Goal: Task Accomplishment & Management: Use online tool/utility

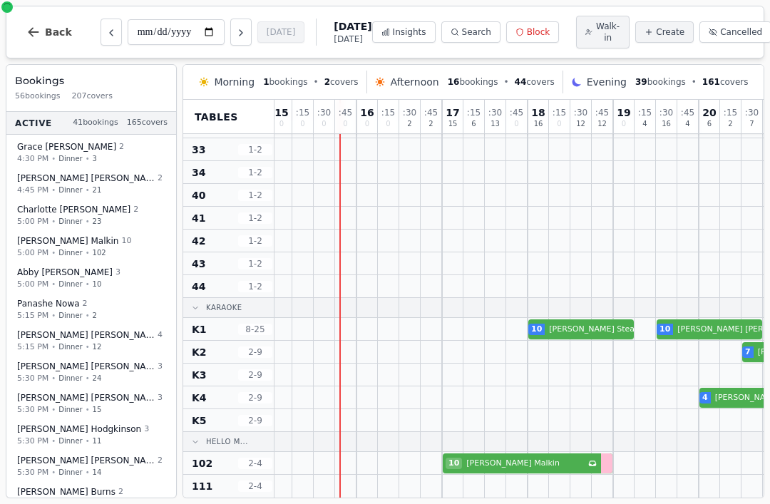
scroll to position [452, 302]
select select "****"
select select "**"
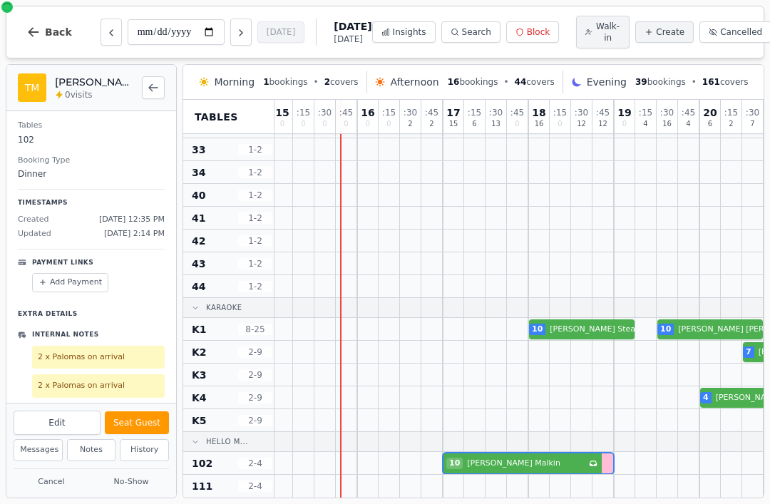
scroll to position [113, 0]
click at [128, 364] on div "2 x Palomas on arrival" at bounding box center [98, 359] width 133 height 24
click at [118, 390] on div "2 x Palomas on arrival" at bounding box center [98, 388] width 133 height 24
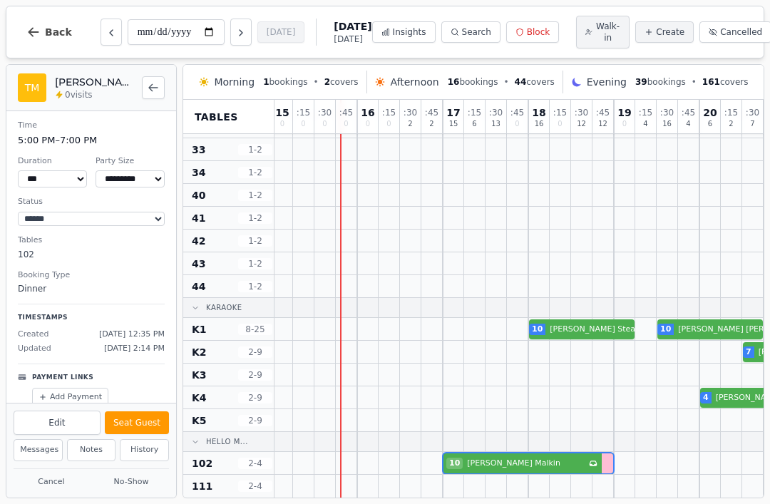
scroll to position [0, 0]
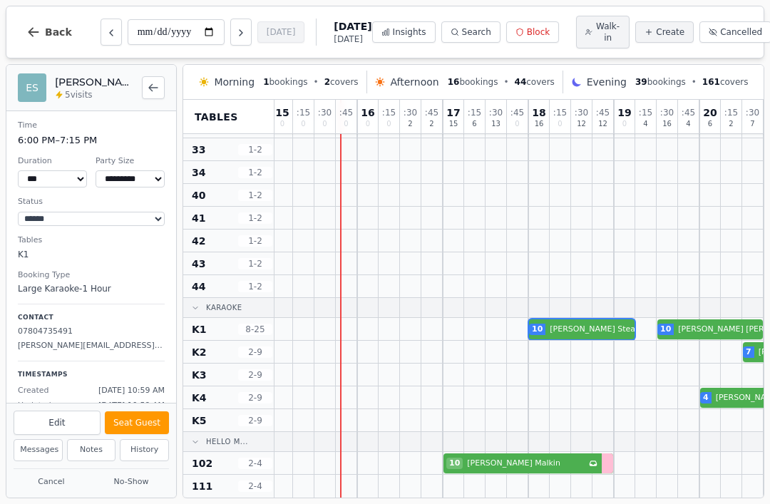
click at [569, 326] on div "10 [PERSON_NAME] VIP customer (5 visits) 10 [PERSON_NAME] 20 [PERSON_NAME] 9 [P…" at bounding box center [506, 329] width 1069 height 23
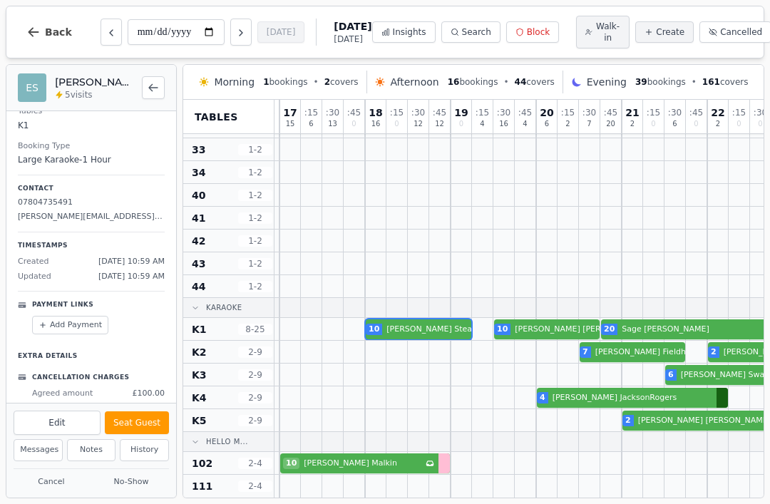
scroll to position [452, 471]
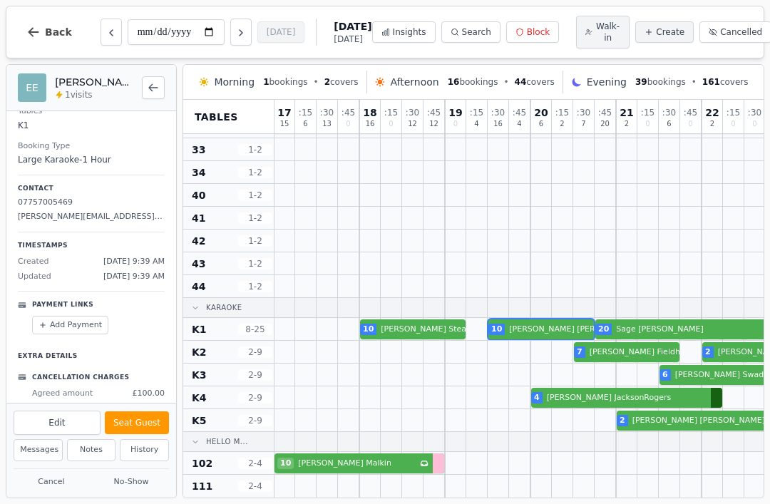
click at [537, 332] on div "10 [PERSON_NAME] VIP customer (5 visits) 10 [PERSON_NAME] 20 [PERSON_NAME] 9 [P…" at bounding box center [337, 329] width 1069 height 23
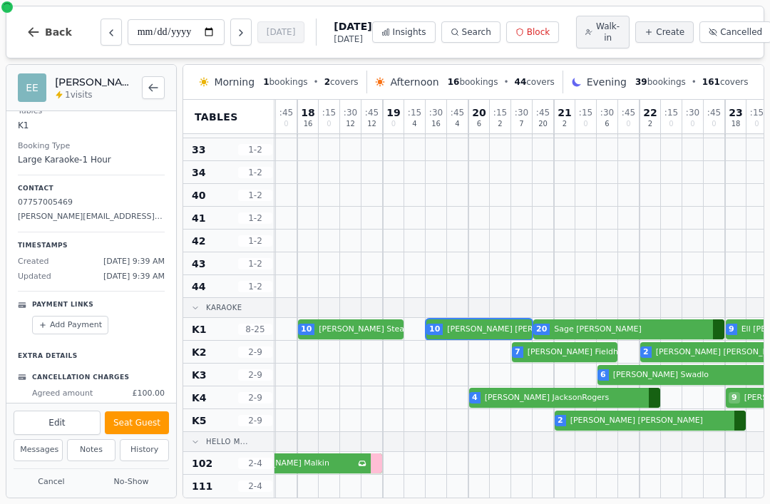
scroll to position [452, 534]
select select "****"
select select "*"
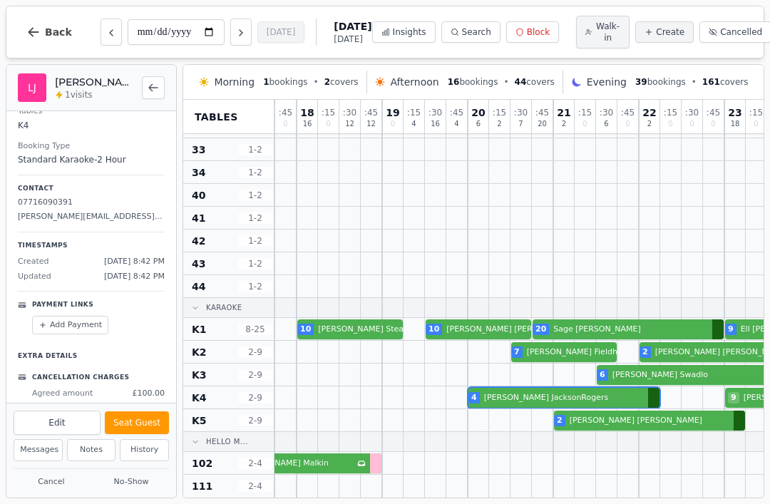
click at [520, 398] on div "4 [PERSON_NAME] 9 [PERSON_NAME]" at bounding box center [275, 397] width 1069 height 23
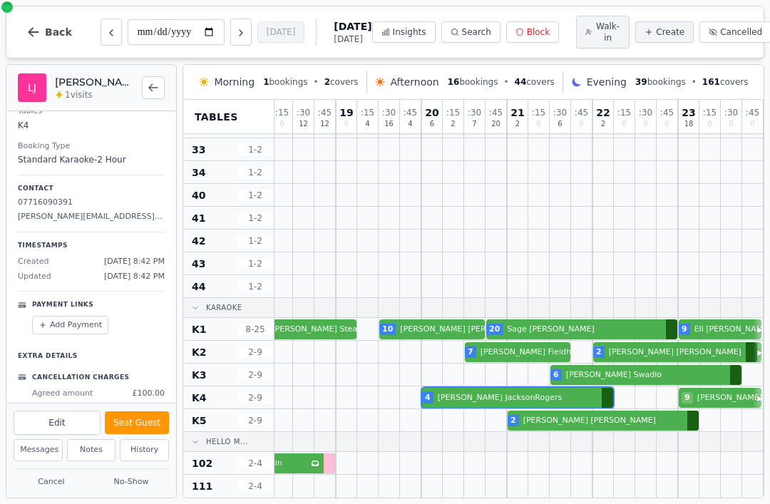
scroll to position [452, 580]
click at [713, 319] on div at bounding box center [709, 329] width 21 height 22
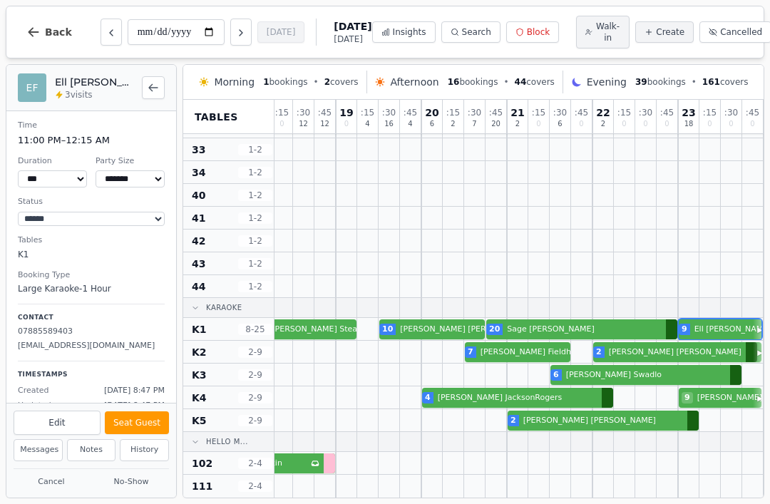
scroll to position [0, 0]
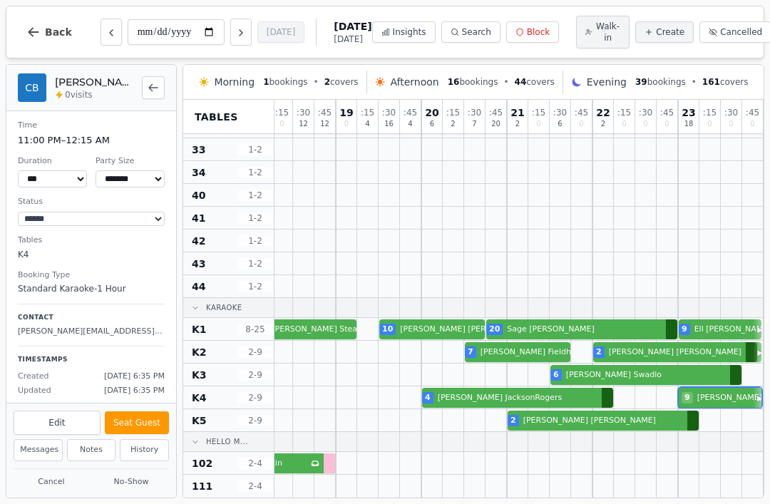
click at [720, 397] on div "4 [PERSON_NAME] 9 [PERSON_NAME]" at bounding box center [228, 397] width 1069 height 23
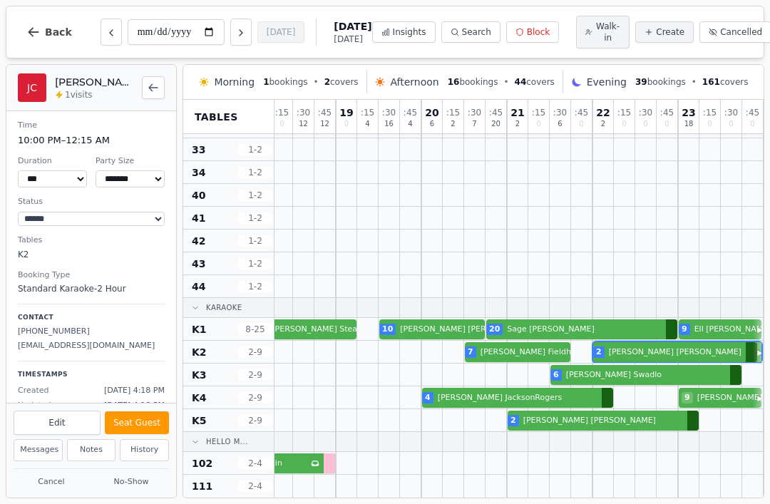
click at [680, 353] on div "7 [PERSON_NAME] 2 [PERSON_NAME]" at bounding box center [228, 352] width 1069 height 23
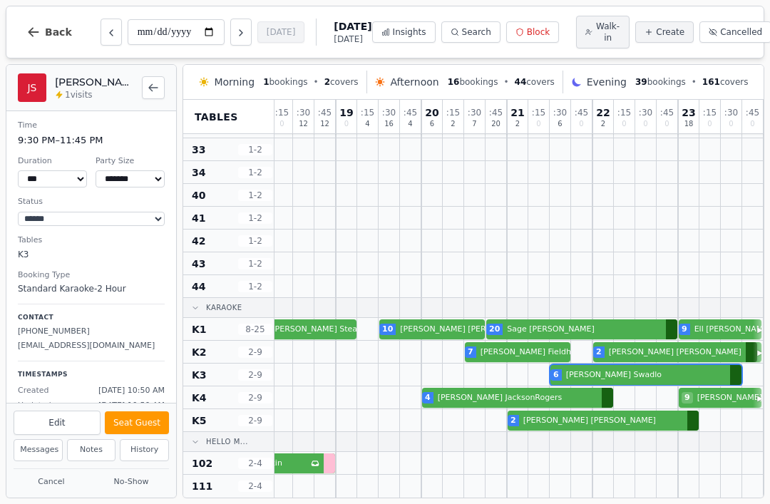
click at [634, 379] on div "6 [PERSON_NAME]" at bounding box center [228, 374] width 1069 height 23
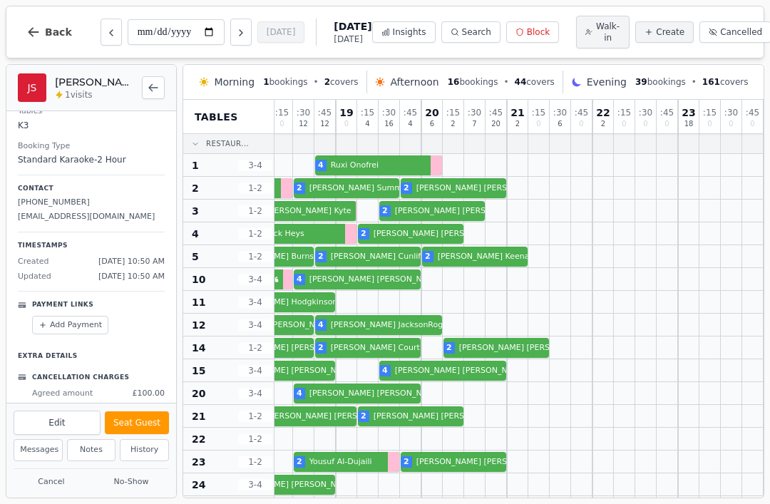
scroll to position [0, 580]
click at [397, 34] on span "Insights" at bounding box center [409, 31] width 33 height 11
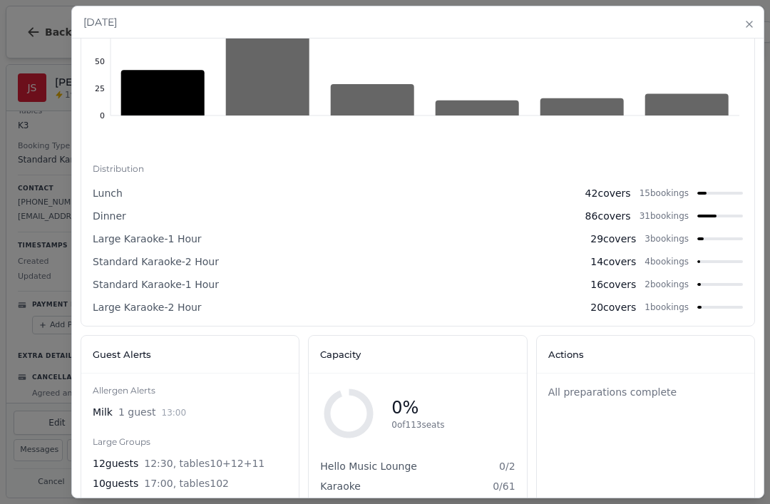
scroll to position [664, 0]
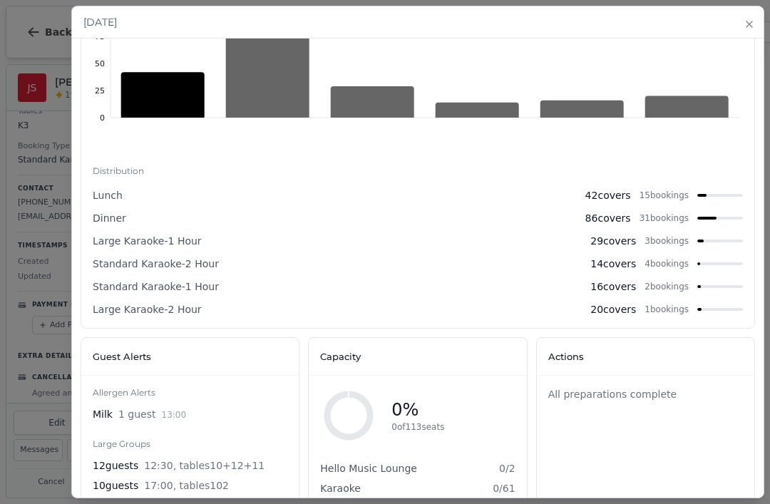
click at [750, 16] on button "Close" at bounding box center [748, 23] width 11 height 17
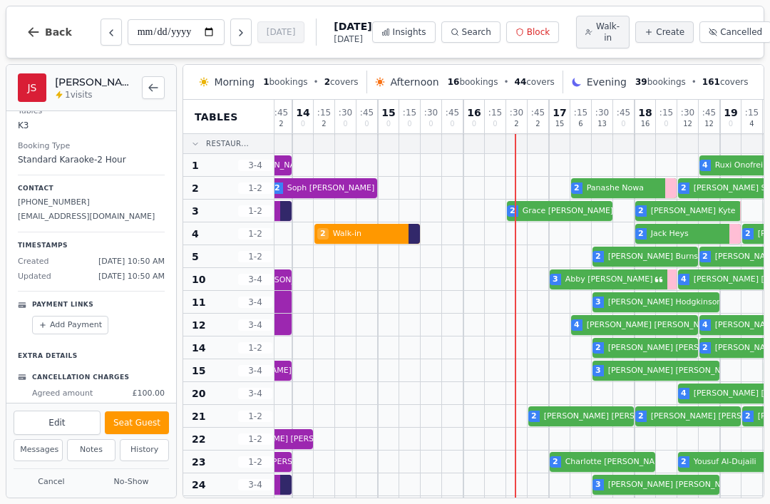
scroll to position [0, 196]
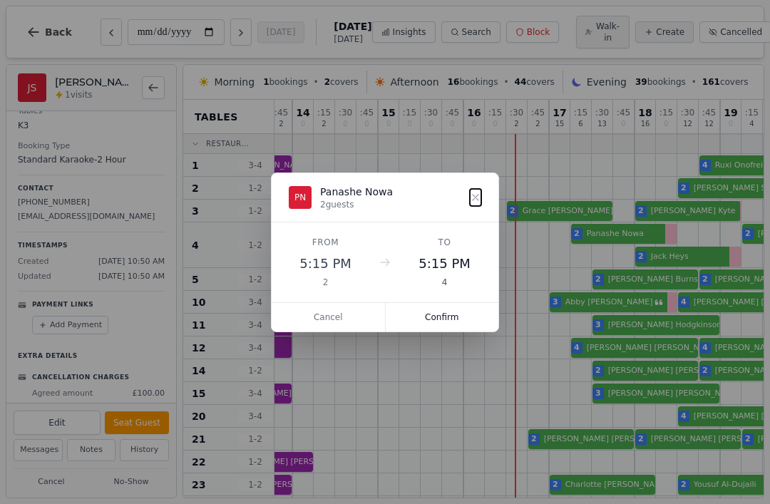
click at [463, 324] on button "Confirm" at bounding box center [442, 317] width 113 height 29
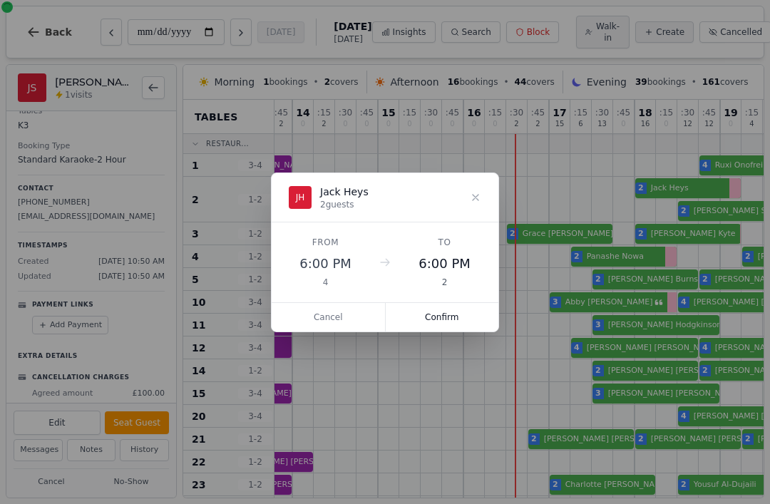
click at [456, 327] on button "Confirm" at bounding box center [442, 317] width 113 height 29
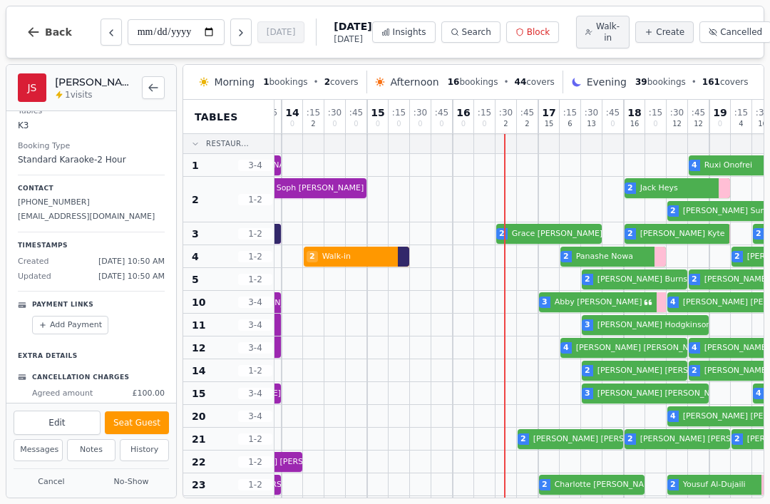
scroll to position [0, 207]
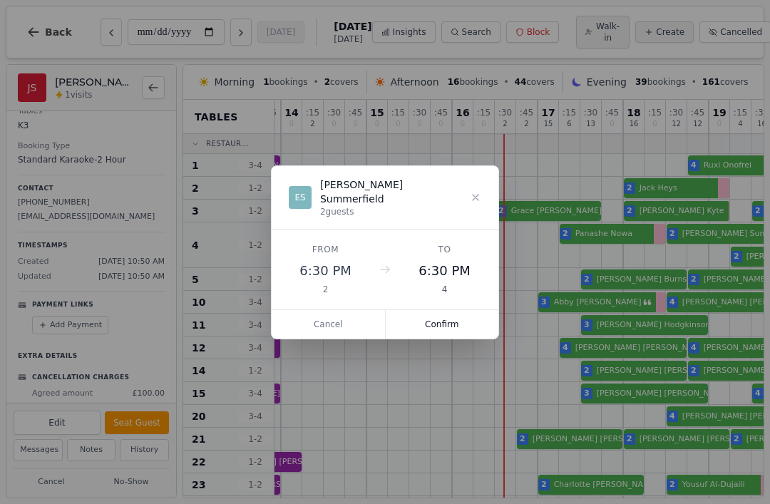
click at [450, 314] on button "Confirm" at bounding box center [442, 324] width 113 height 29
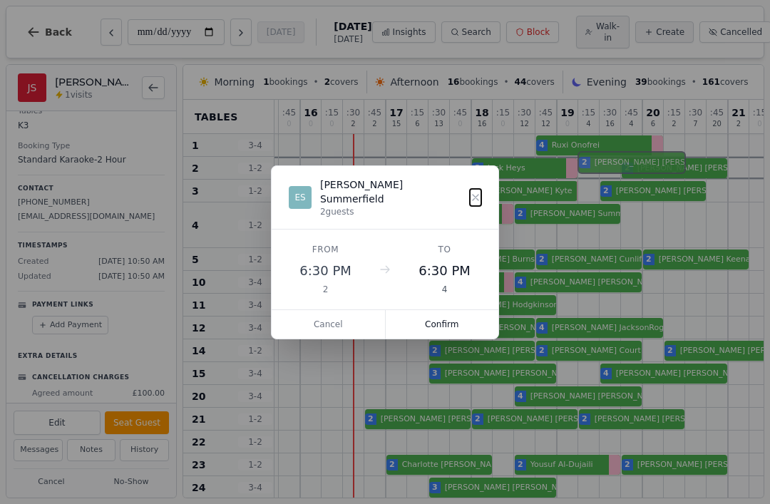
scroll to position [1, 359]
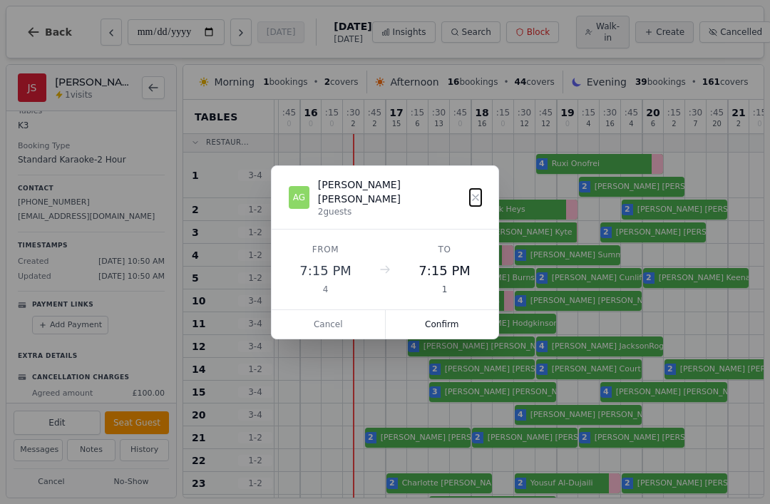
click at [350, 316] on button "Cancel" at bounding box center [329, 324] width 114 height 29
click at [467, 310] on button "Confirm" at bounding box center [442, 324] width 113 height 29
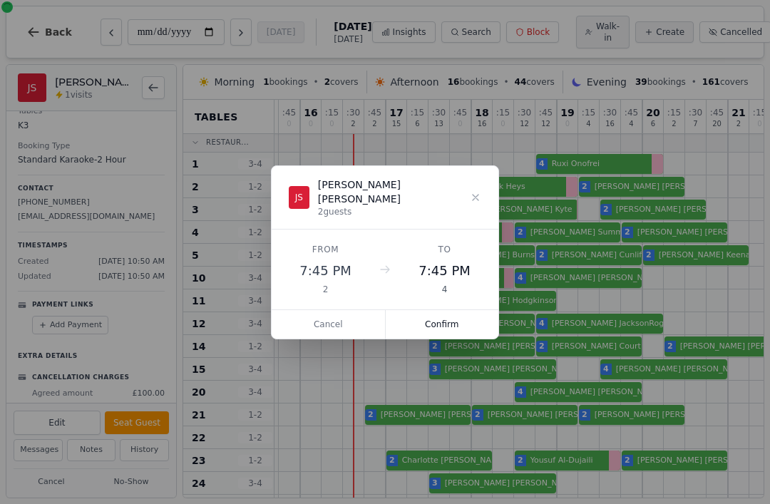
click at [435, 313] on button "Confirm" at bounding box center [442, 324] width 113 height 29
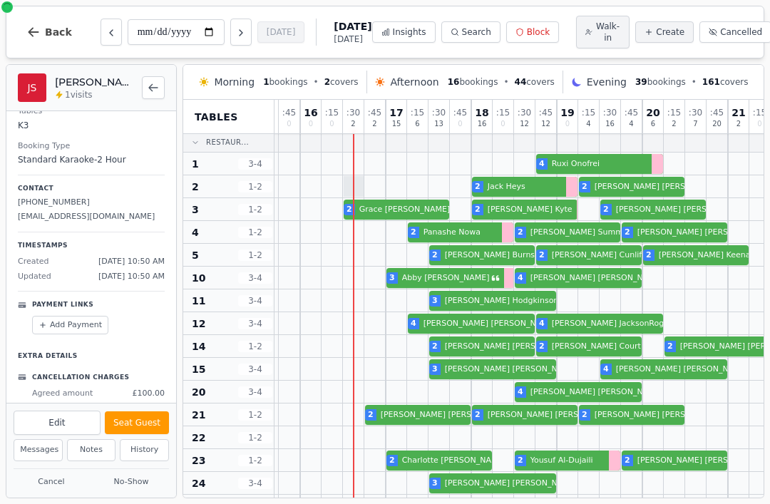
click at [360, 187] on div at bounding box center [353, 186] width 21 height 21
click at [601, 32] on span "Walk-in" at bounding box center [607, 32] width 25 height 23
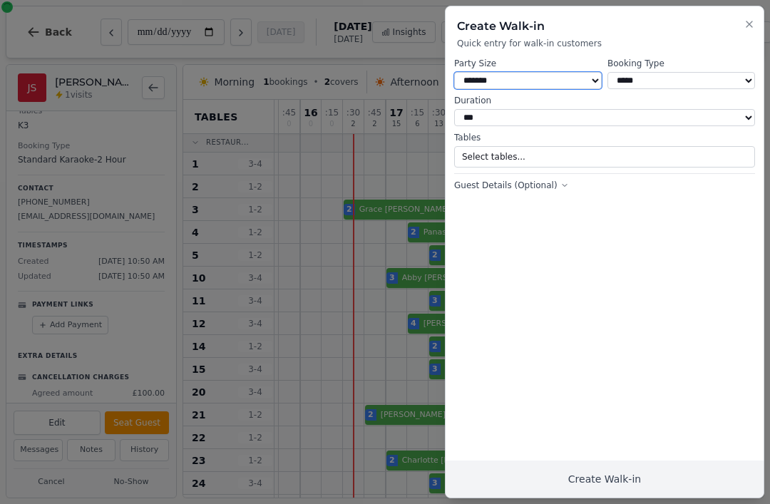
click at [572, 74] on select "* ***** * ****** * ****** * ****** * ****** * ****** * ****** * ****** * ******…" at bounding box center [528, 80] width 148 height 17
select select "*"
click at [555, 162] on button "Select tables..." at bounding box center [604, 156] width 301 height 21
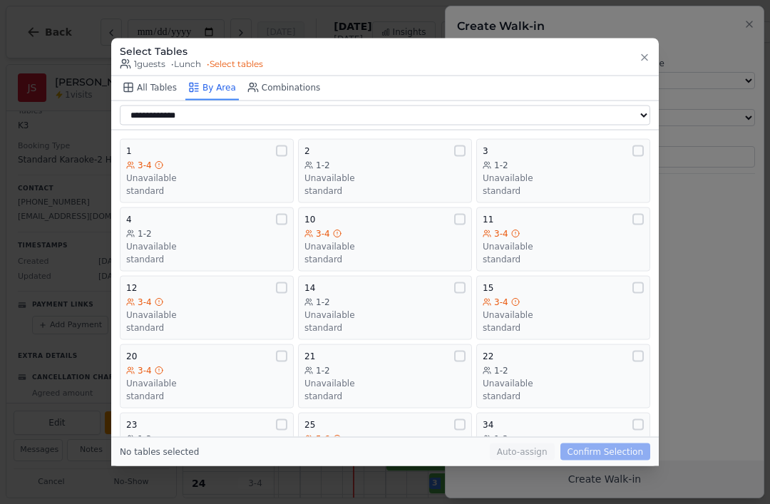
click at [479, 138] on button "3 1-2 Unavailable standard" at bounding box center [563, 170] width 174 height 64
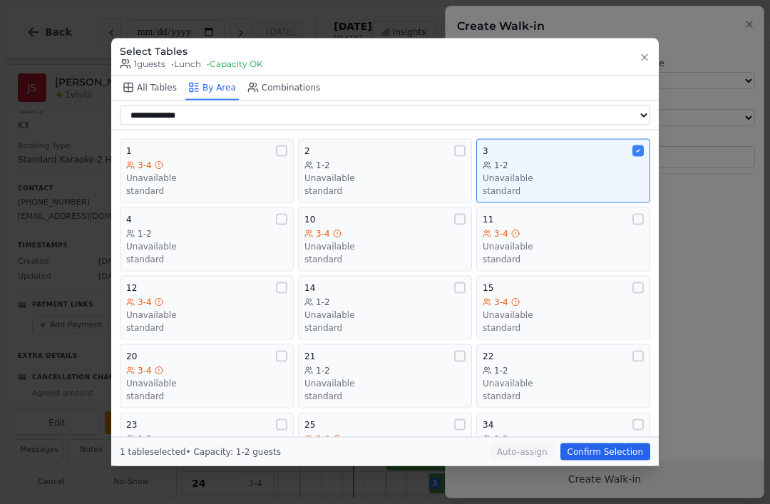
click at [455, 138] on button "2 1-2 Unavailable standard" at bounding box center [385, 170] width 174 height 64
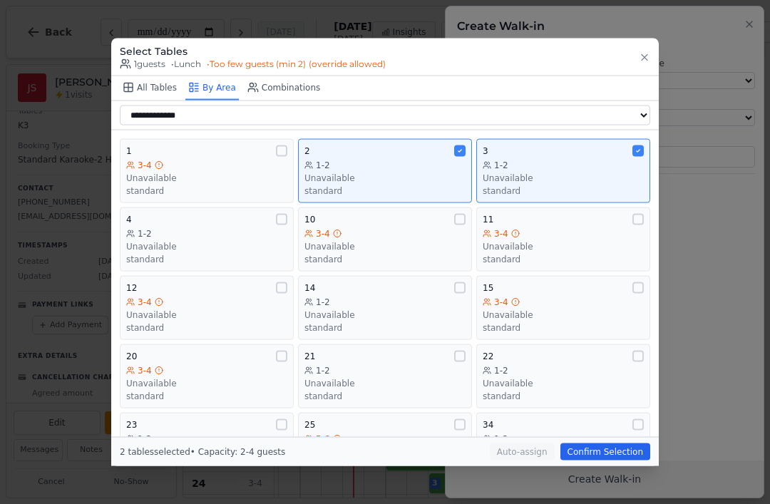
click at [647, 138] on button "3 1-2 Unavailable standard" at bounding box center [563, 170] width 174 height 64
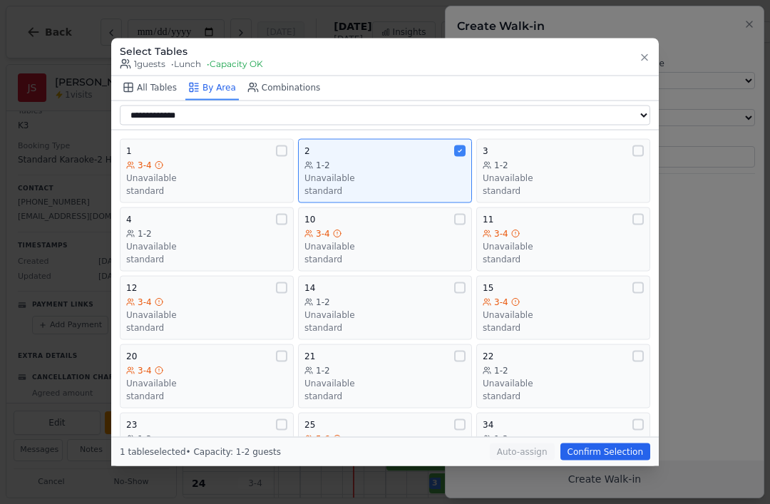
click at [613, 460] on button "Confirm Selection" at bounding box center [605, 451] width 90 height 17
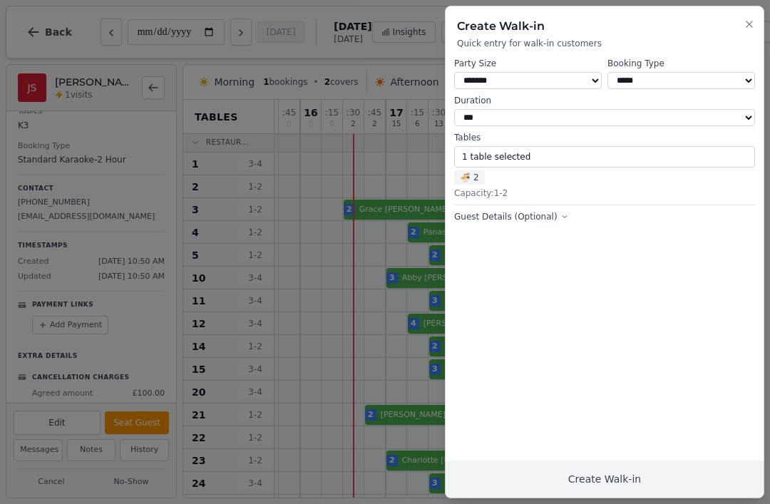
click at [590, 497] on button "Create Walk-in" at bounding box center [604, 478] width 318 height 37
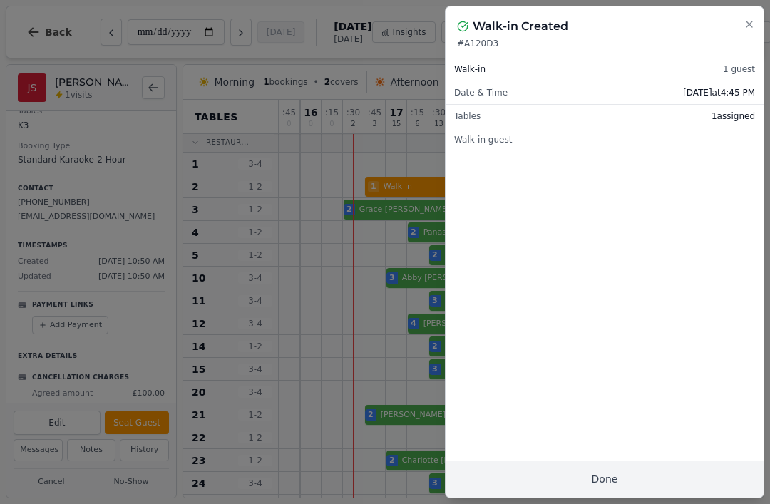
click at [626, 479] on button "Done" at bounding box center [604, 478] width 318 height 37
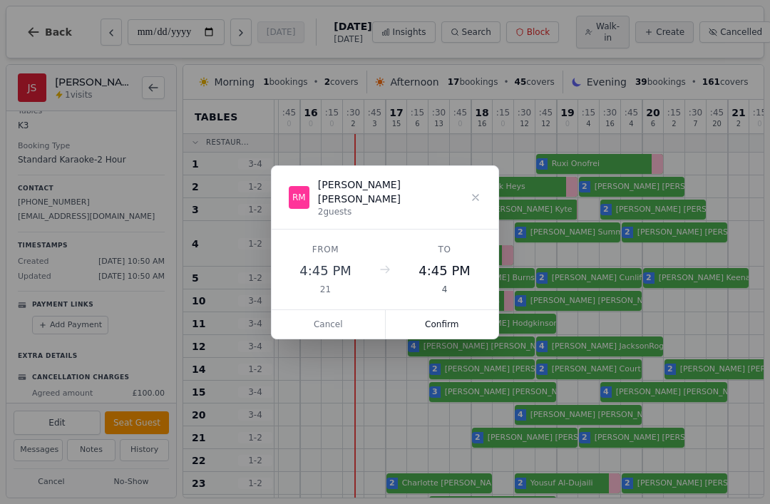
click at [467, 310] on button "Confirm" at bounding box center [442, 324] width 113 height 29
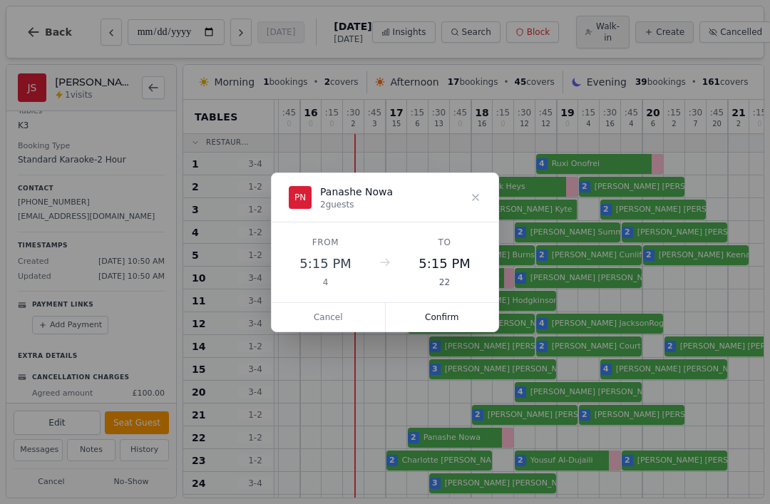
click at [442, 314] on button "Confirm" at bounding box center [442, 317] width 113 height 29
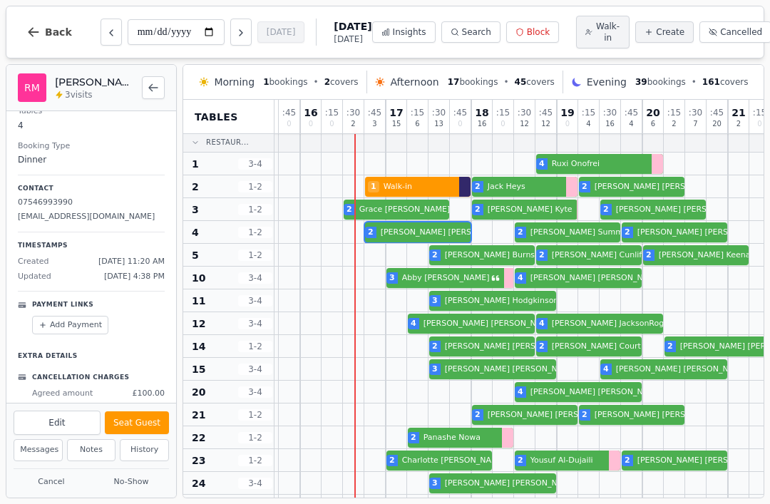
click at [398, 224] on div at bounding box center [396, 232] width 21 height 22
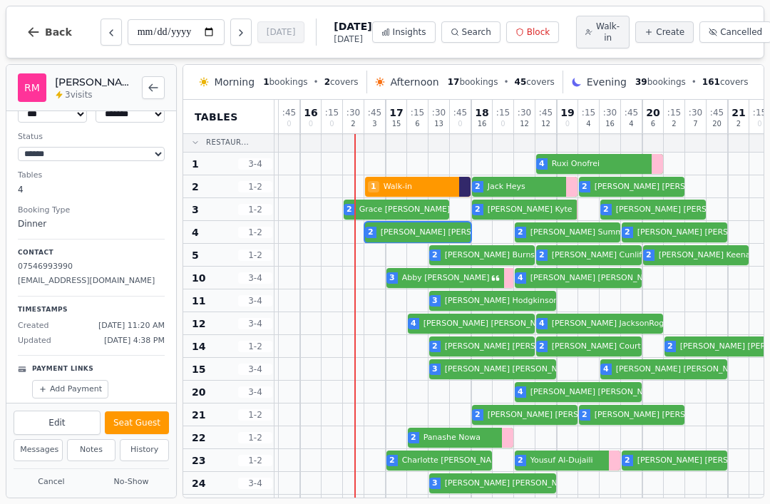
click at [140, 413] on button "Seat Guest" at bounding box center [137, 422] width 64 height 23
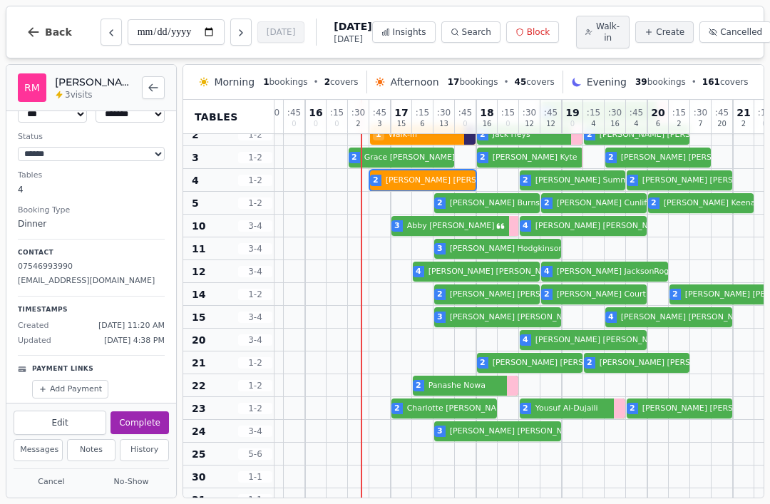
scroll to position [53, 353]
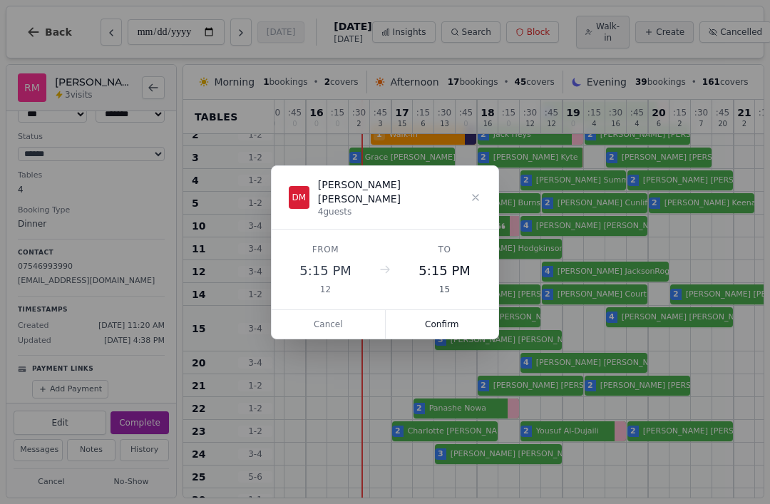
click at [443, 312] on button "Confirm" at bounding box center [442, 324] width 113 height 29
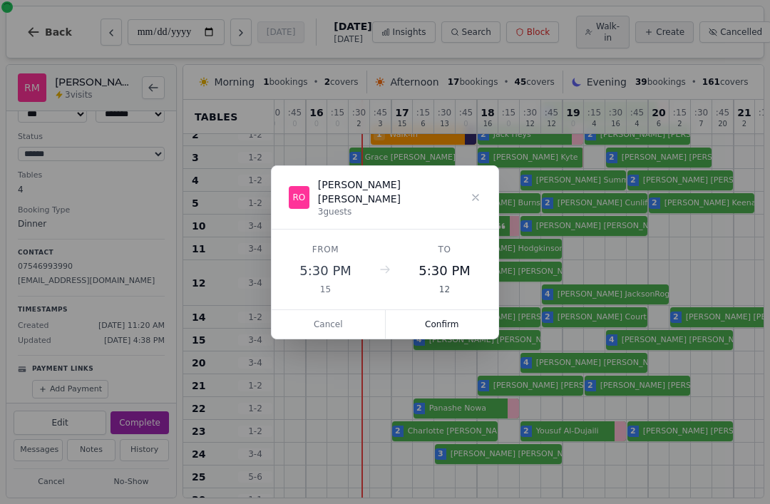
click at [455, 314] on button "Confirm" at bounding box center [442, 324] width 113 height 29
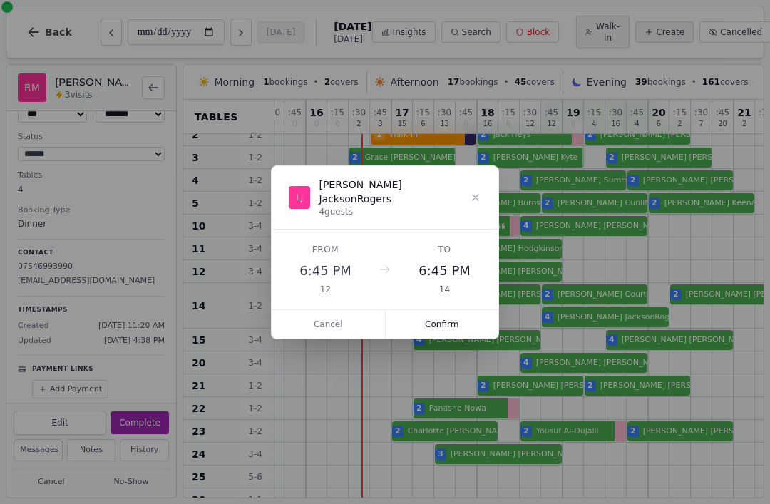
click at [445, 321] on button "Confirm" at bounding box center [442, 324] width 113 height 29
click at [450, 314] on button "Confirm" at bounding box center [442, 324] width 113 height 29
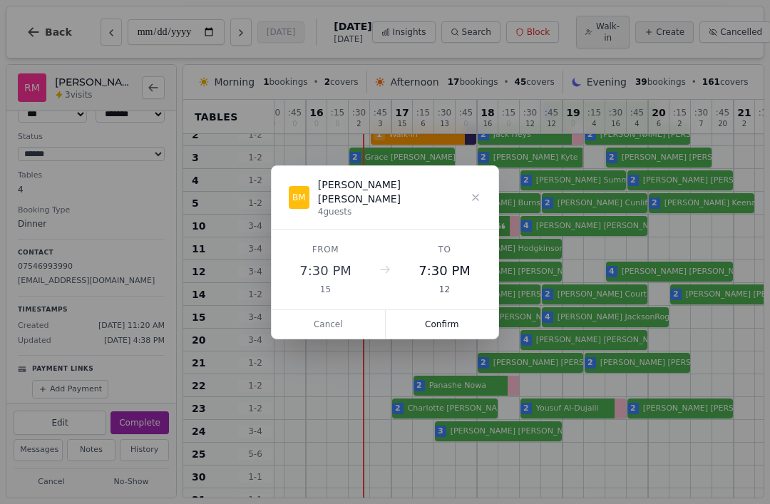
click at [434, 317] on button "Confirm" at bounding box center [442, 324] width 113 height 29
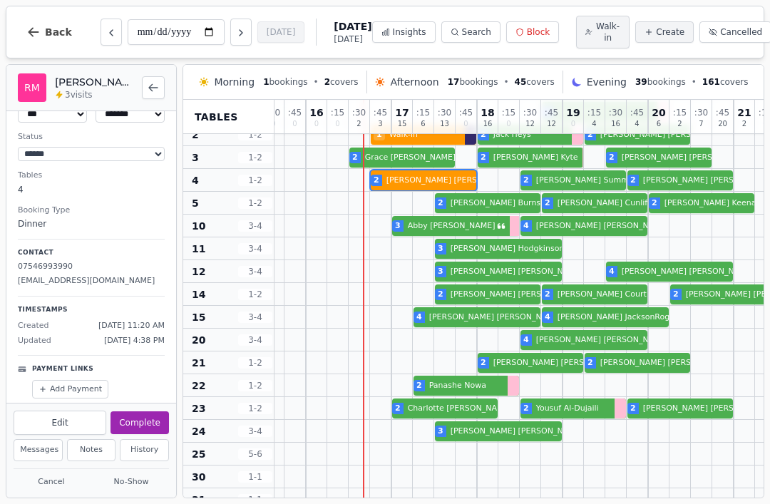
click at [453, 327] on div "3 [PERSON_NAME] 4 [PERSON_NAME] 4 [PERSON_NAME]" at bounding box center [455, 317] width 1069 height 23
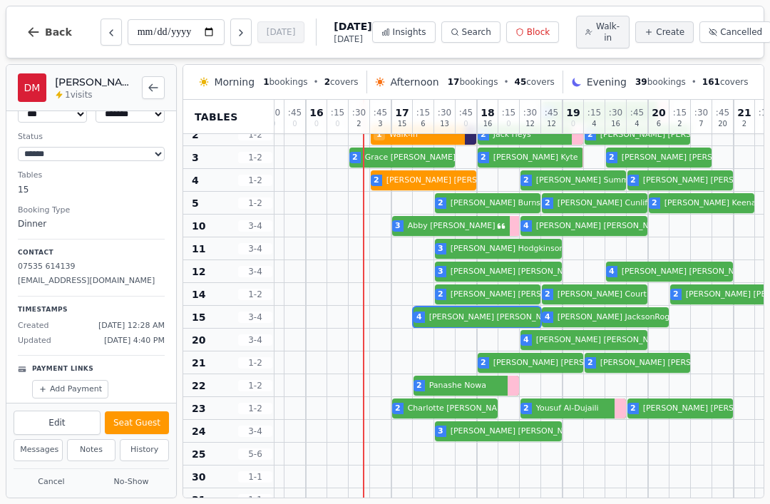
click at [142, 419] on button "Seat Guest" at bounding box center [137, 422] width 64 height 23
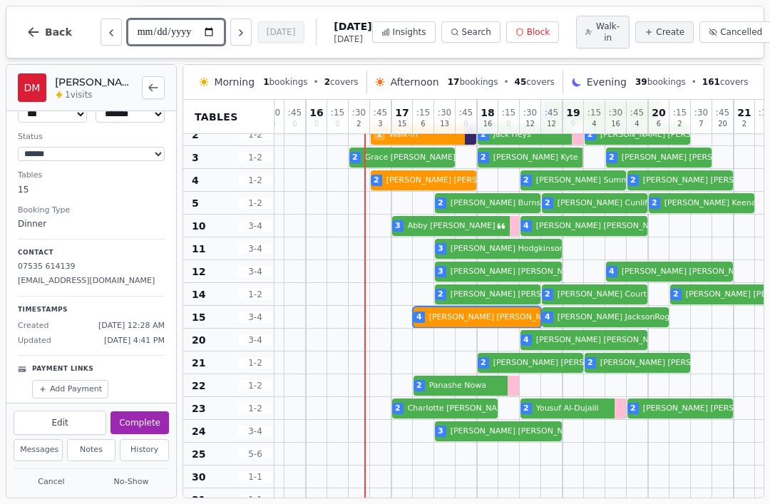
click at [153, 31] on input "**********" at bounding box center [176, 32] width 97 height 26
type input "**********"
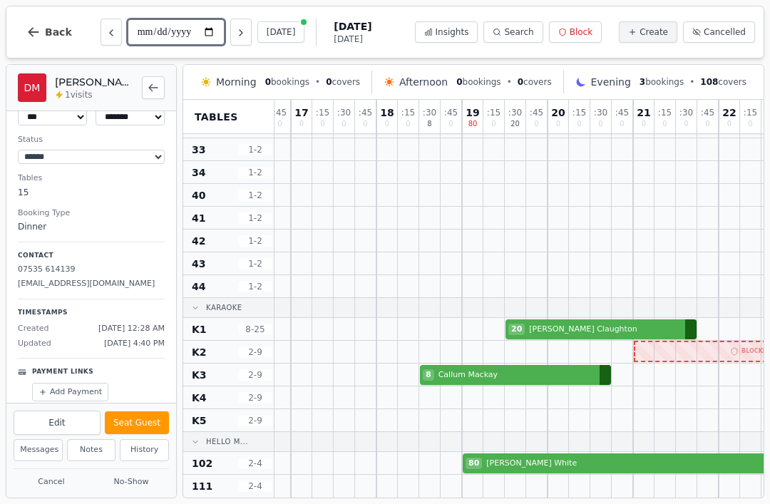
scroll to position [449, 1438]
